Goal: Check status

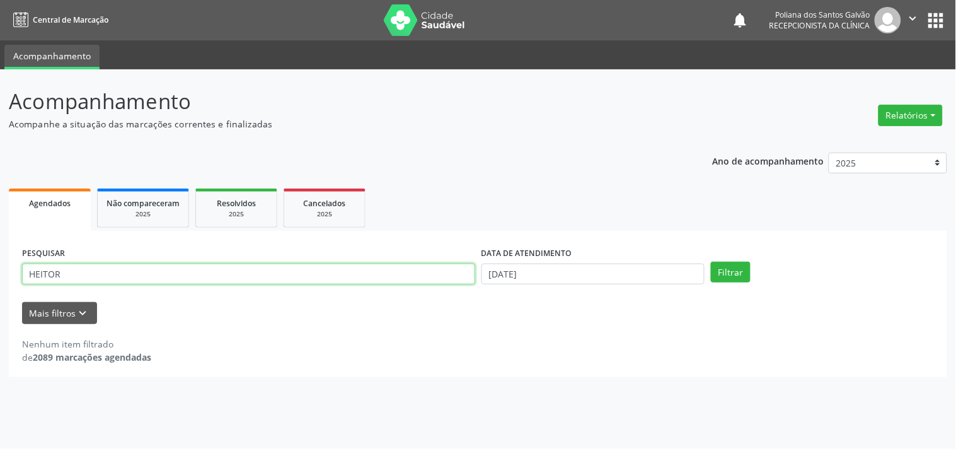
type input "HEITOR"
click at [711, 261] on button "Filtrar" at bounding box center [731, 271] width 40 height 21
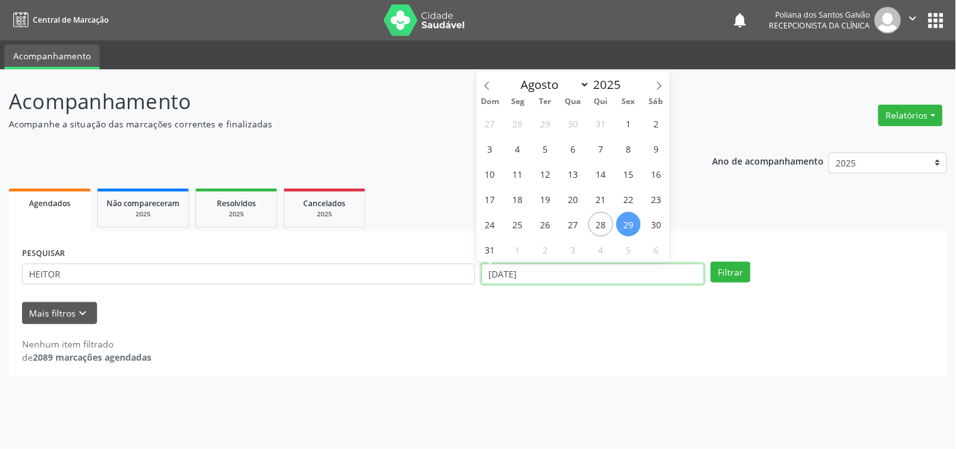
click at [574, 270] on input "[DATE]" at bounding box center [592, 273] width 223 height 21
click at [536, 186] on div "27 28 29 30 31 1 2 3 4 5 6 7 8 9 10 11 12 13 14 15 16 17 18 19 20 21 22 23 24 2…" at bounding box center [573, 185] width 194 height 151
click at [525, 185] on div "27 28 29 30 31 1 2 3 4 5 6 7 8 9 10 11 12 13 14 15 16 17 18 19 20 21 22 23 24 2…" at bounding box center [573, 185] width 194 height 151
click at [514, 171] on span "11" at bounding box center [517, 173] width 25 height 25
type input "[DATE]"
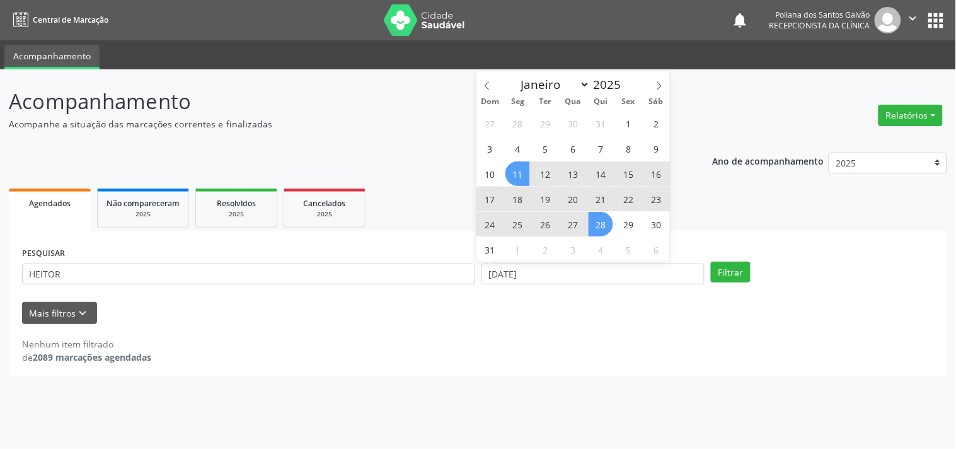
click at [604, 223] on span "28" at bounding box center [600, 224] width 25 height 25
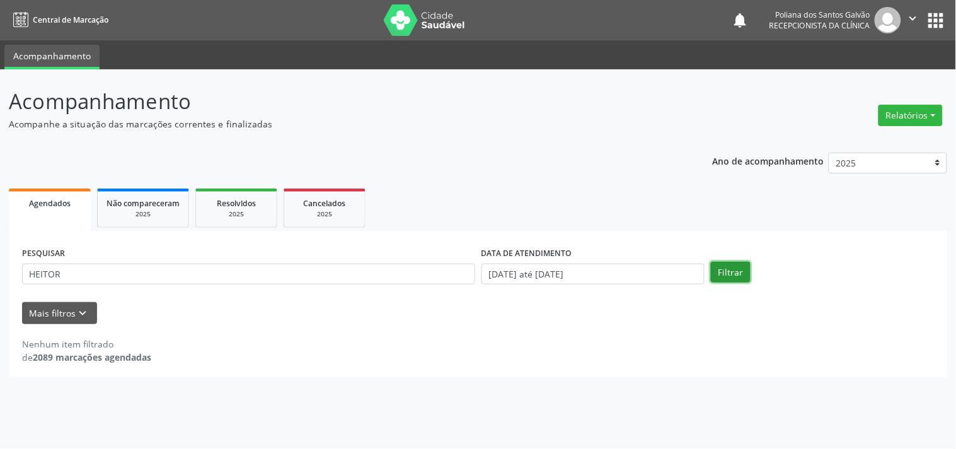
click at [735, 280] on button "Filtrar" at bounding box center [731, 271] width 40 height 21
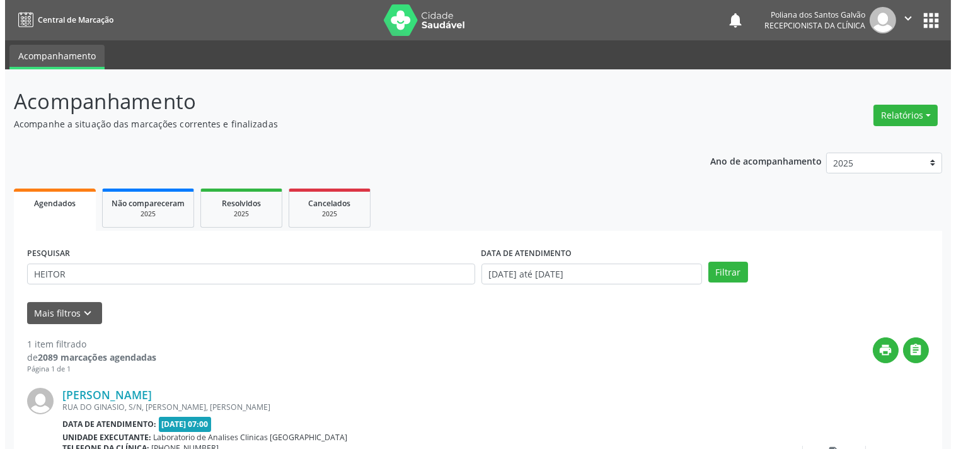
scroll to position [117, 0]
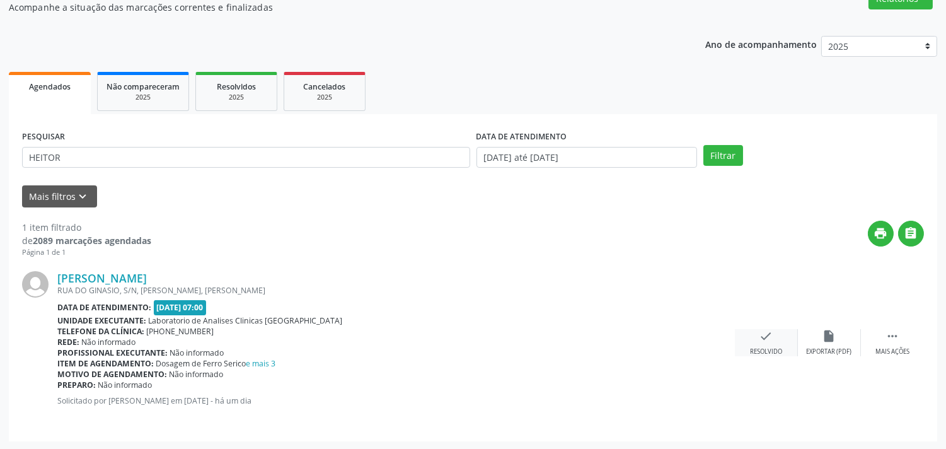
click at [745, 332] on div "check Resolvido" at bounding box center [766, 342] width 63 height 27
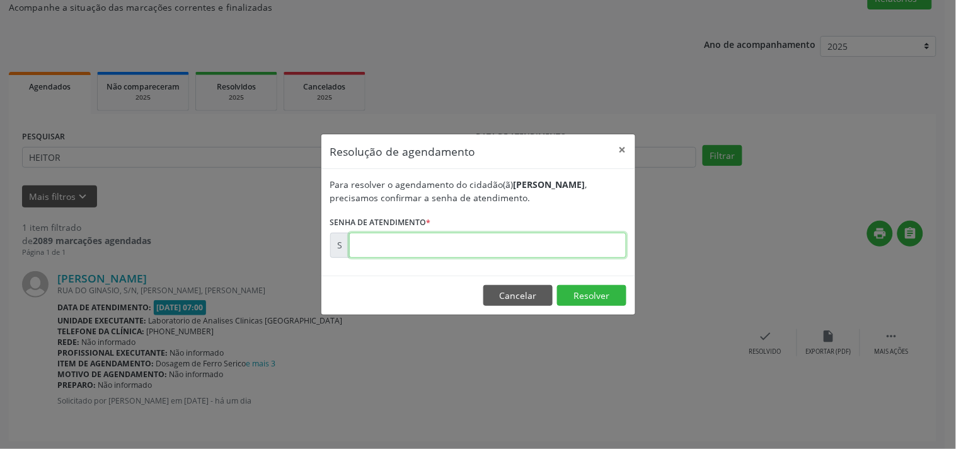
click at [569, 249] on input "text" at bounding box center [487, 244] width 277 height 25
type input "00173803"
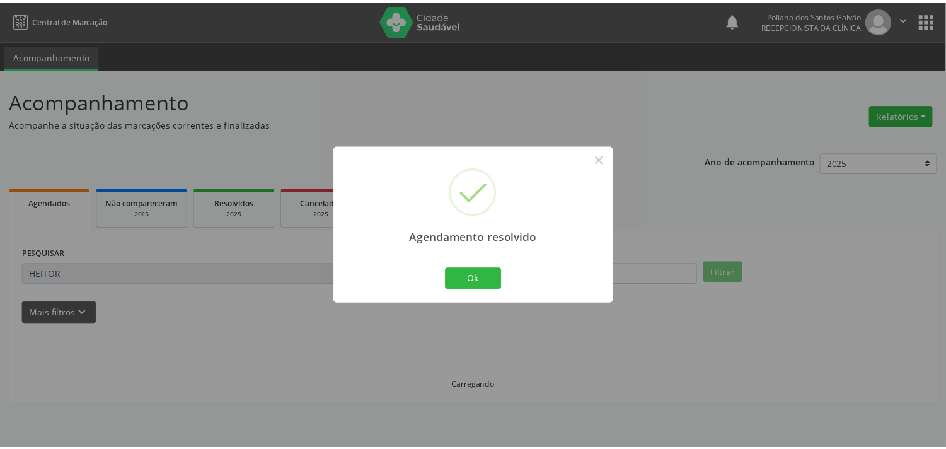
scroll to position [0, 0]
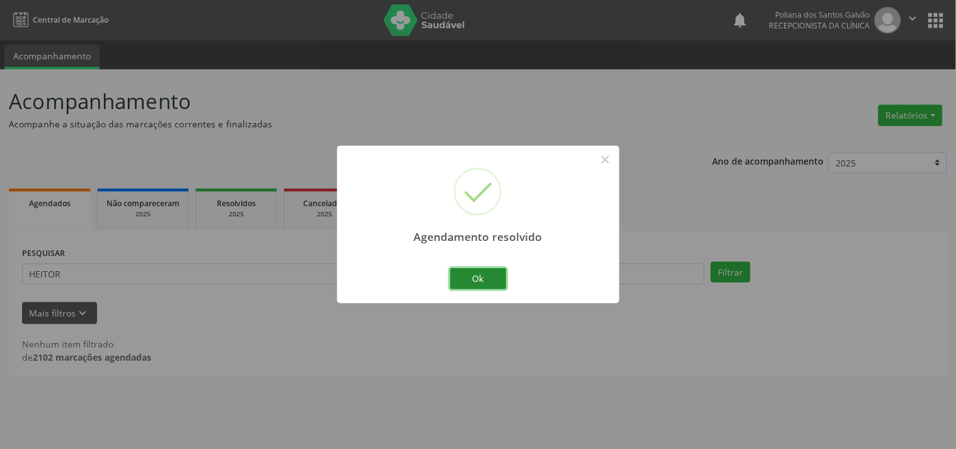
click at [496, 277] on button "Ok" at bounding box center [478, 278] width 57 height 21
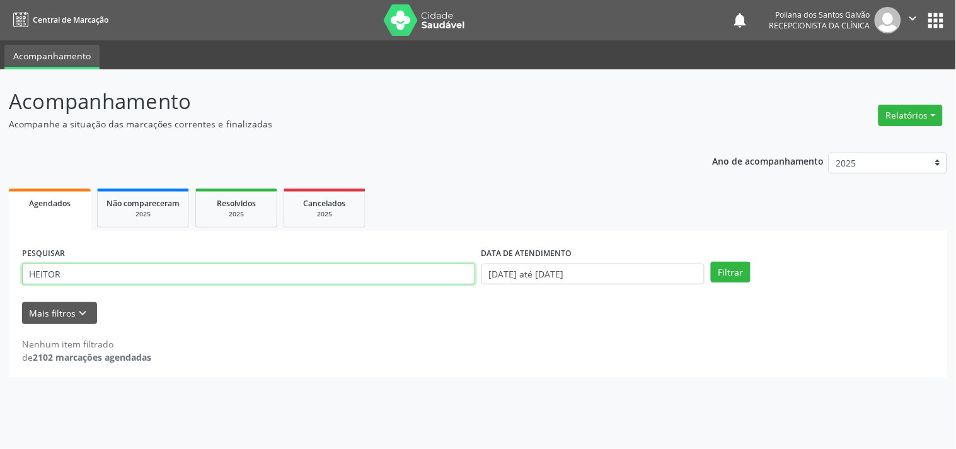
drag, startPoint x: 408, startPoint y: 275, endPoint x: 0, endPoint y: 24, distance: 478.6
click at [0, 83] on div "Acompanhamento Acompanhe a situação das marcações correntes e finalizadas Relat…" at bounding box center [478, 258] width 956 height 379
type input "[PERSON_NAME]"
click at [711, 261] on button "Filtrar" at bounding box center [731, 271] width 40 height 21
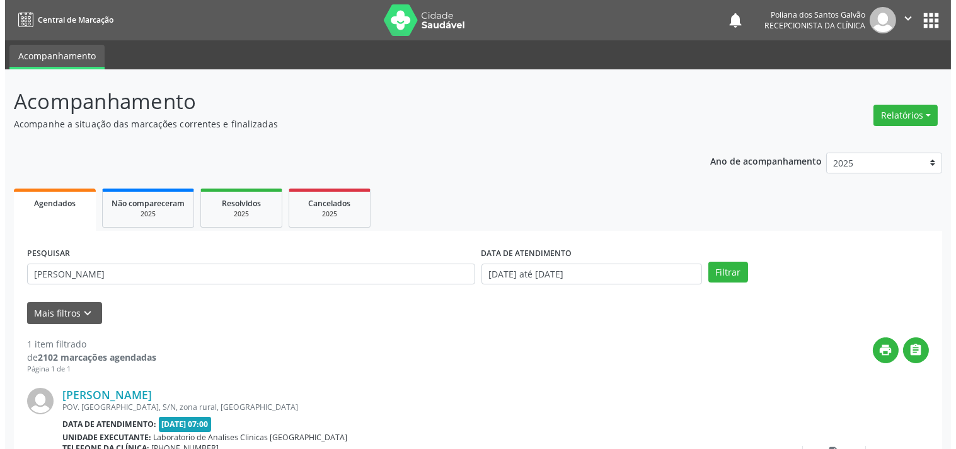
scroll to position [117, 0]
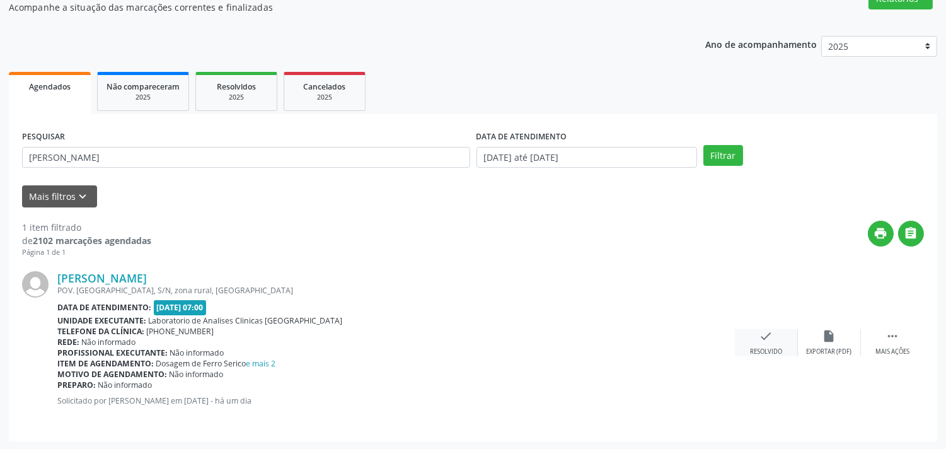
click at [783, 332] on div "check Resolvido" at bounding box center [766, 342] width 63 height 27
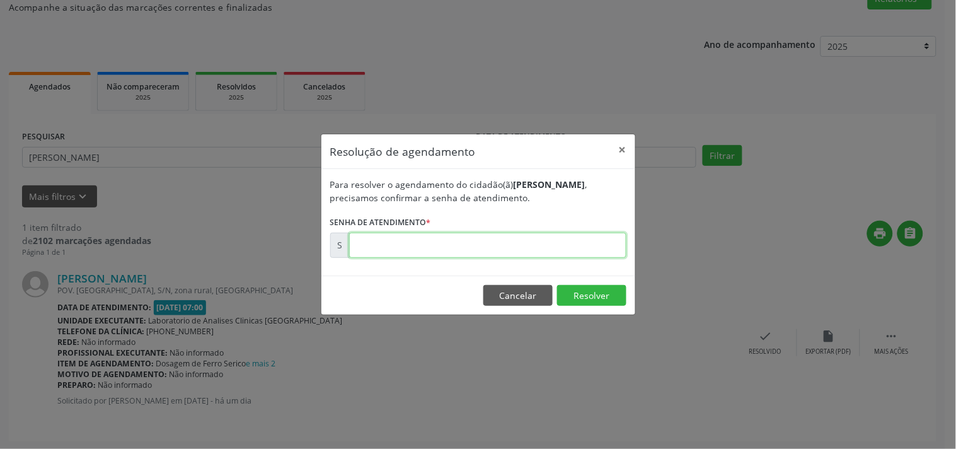
click at [517, 240] on input "text" at bounding box center [487, 244] width 277 height 25
type input "00173800"
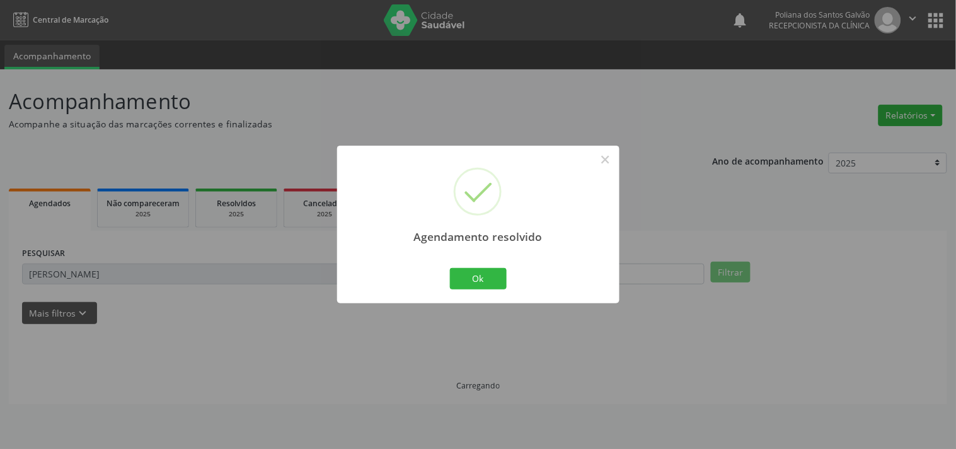
scroll to position [0, 0]
click at [500, 277] on button "Ok" at bounding box center [478, 278] width 57 height 21
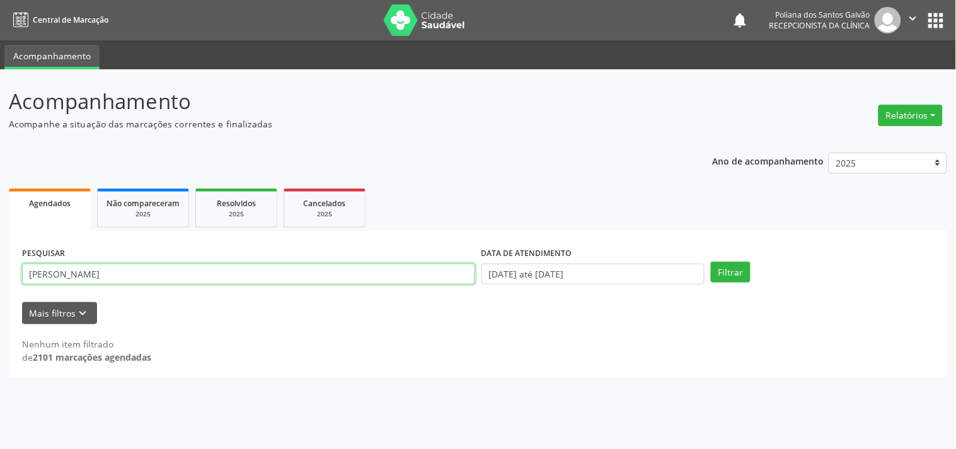
drag, startPoint x: 306, startPoint y: 277, endPoint x: 0, endPoint y: 32, distance: 392.2
click at [0, 62] on div "Central de Marcação notifications Poliana dos Santos Galvão Recepcionista da cl…" at bounding box center [478, 224] width 956 height 449
type input "HEITOR"
click at [711, 261] on button "Filtrar" at bounding box center [731, 271] width 40 height 21
drag, startPoint x: 236, startPoint y: 237, endPoint x: 0, endPoint y: 13, distance: 325.8
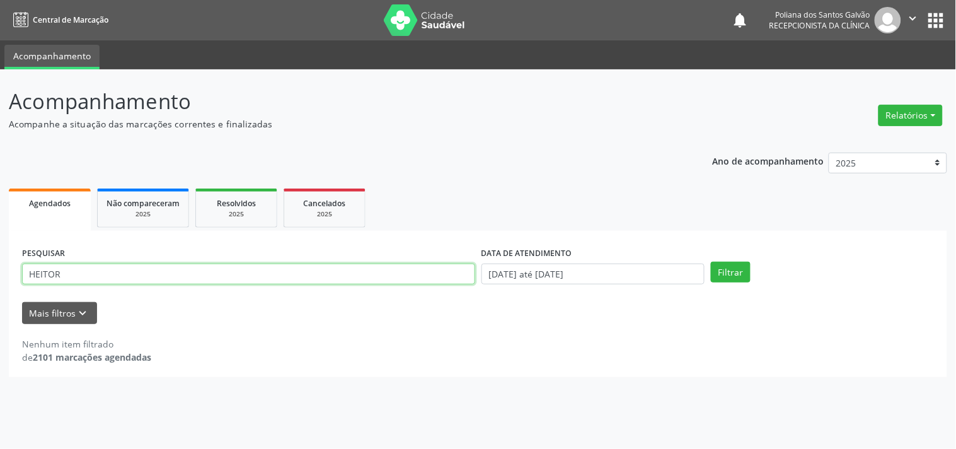
click at [0, 28] on div "Central de Marcação notifications Poliana dos Santos Galvão Recepcionista da cl…" at bounding box center [478, 224] width 956 height 449
